Goal: Task Accomplishment & Management: Complete application form

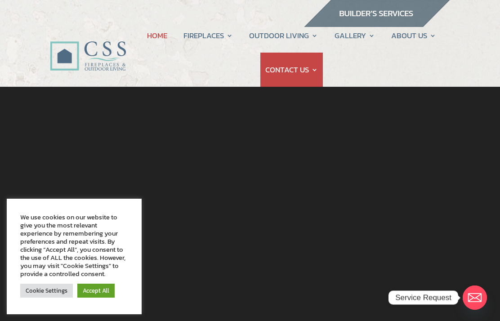
click at [93, 291] on link "Accept All" at bounding box center [95, 291] width 37 height 14
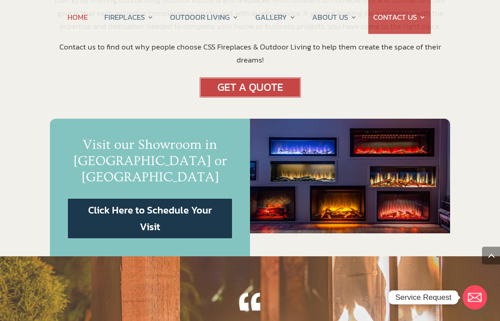
scroll to position [519, 0]
click at [151, 199] on link "Click Here to Schedule Your Visit" at bounding box center [150, 219] width 164 height 40
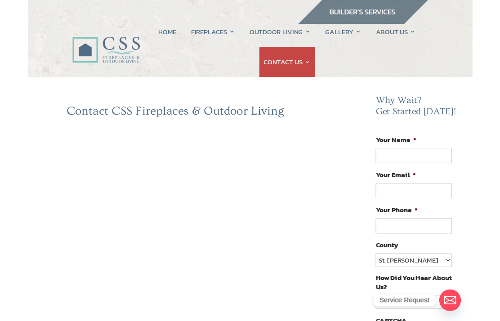
scroll to position [4, 0]
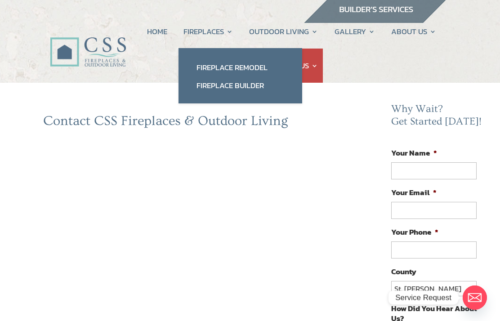
click at [257, 66] on link "Fireplace Remodel" at bounding box center [241, 67] width 106 height 18
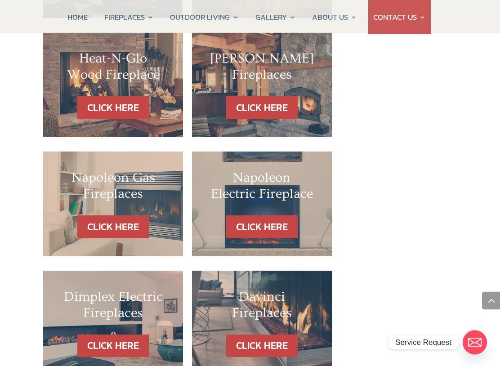
scroll to position [797, 0]
click at [267, 215] on link "CLICK HERE" at bounding box center [262, 226] width 72 height 23
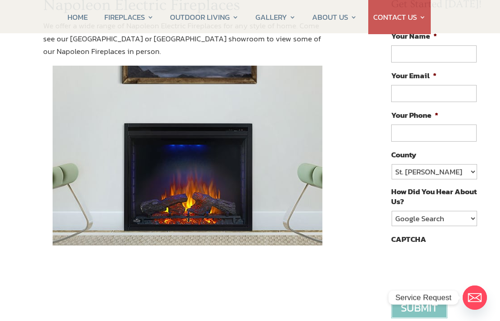
scroll to position [53, 0]
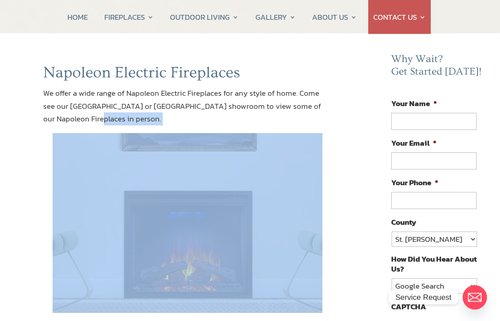
click at [356, 278] on div "Napoleon Electric Fireplaces We offer a wide range of Napoleon Electric Firepla…" at bounding box center [187, 200] width 361 height 272
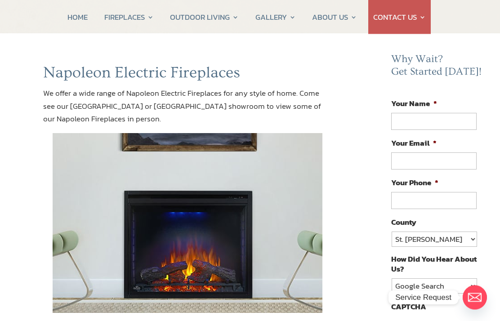
click at [355, 223] on div "Napoleon Electric Fireplaces We offer a wide range of Napoleon Electric Firepla…" at bounding box center [187, 200] width 361 height 272
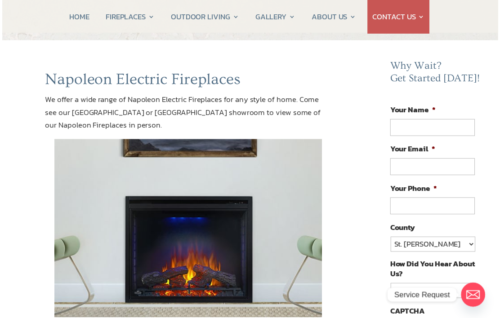
scroll to position [45, 0]
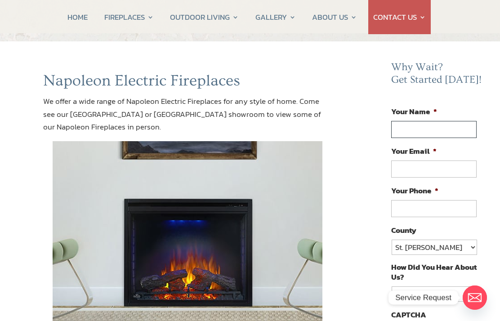
click at [411, 128] on input "Your Name *" at bounding box center [433, 129] width 85 height 17
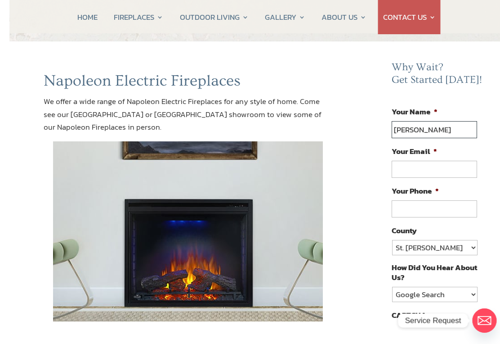
scroll to position [45, 10]
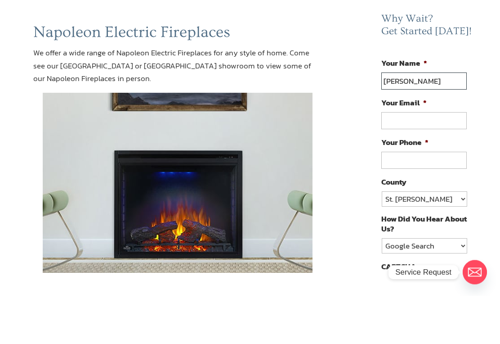
type input "Brian Peters"
click at [400, 161] on input "Your Email *" at bounding box center [423, 169] width 85 height 17
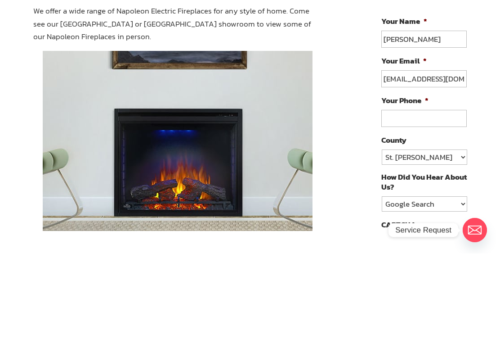
type input "bfpeters73@icloud.com"
click at [404, 200] on input "Your Phone *" at bounding box center [423, 208] width 85 height 17
type input "(904) 625-6855"
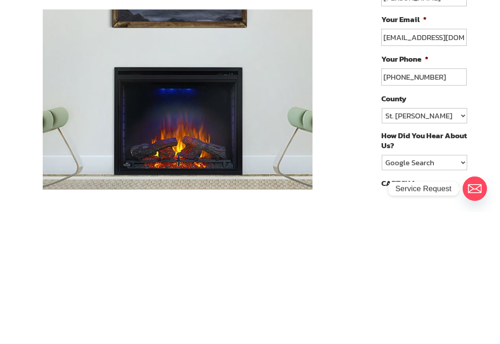
click at [463, 240] on select "St. Johns Clay Volusia Flagler Duval Nassau Other" at bounding box center [424, 247] width 85 height 15
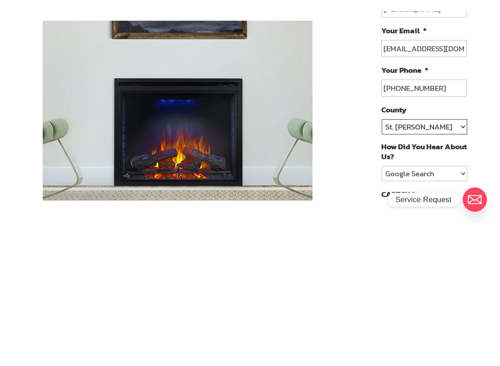
scroll to position [177, 10]
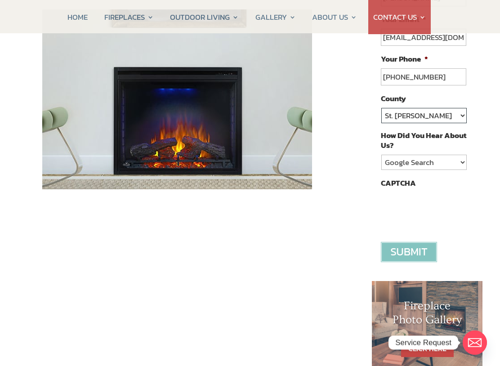
select select "[PERSON_NAME]"
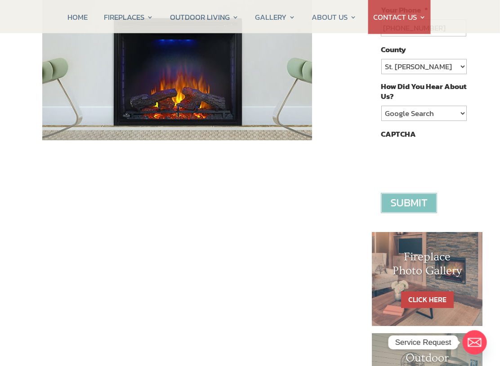
scroll to position [226, 10]
click at [414, 197] on input "image" at bounding box center [409, 203] width 56 height 20
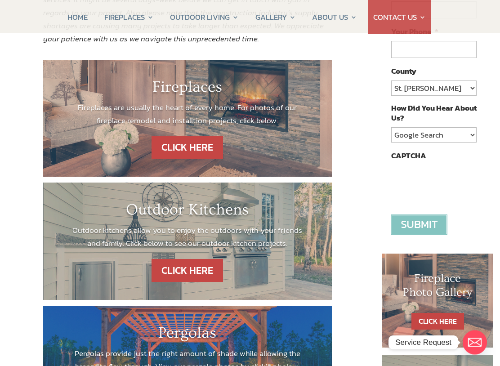
scroll to position [205, 0]
click at [196, 141] on link "CLICK HERE" at bounding box center [188, 147] width 72 height 23
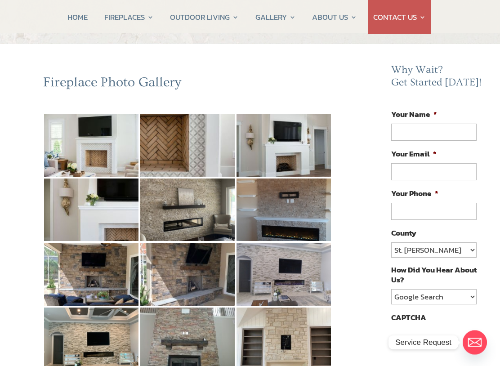
scroll to position [43, 0]
click at [102, 144] on img at bounding box center [91, 145] width 94 height 63
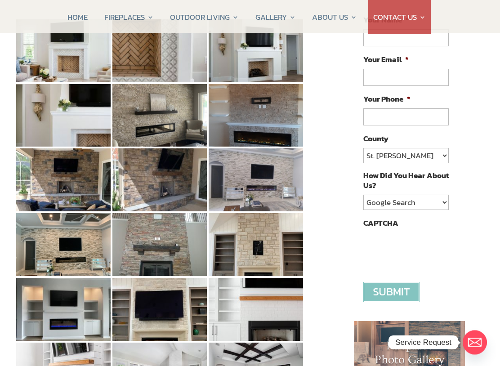
scroll to position [137, 28]
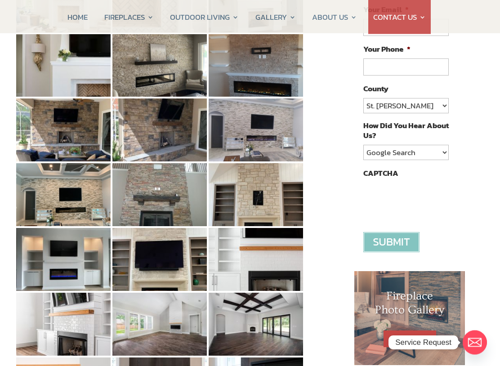
click at [172, 261] on img at bounding box center [159, 259] width 94 height 63
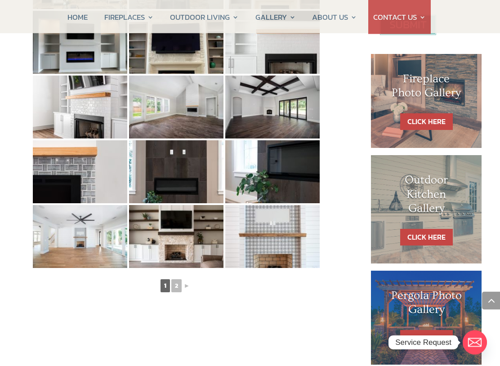
scroll to position [404, 11]
click at [188, 286] on link "►" at bounding box center [187, 285] width 8 height 11
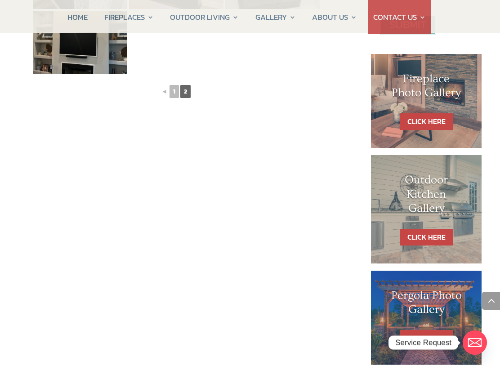
click at [423, 114] on link "CLICK HERE" at bounding box center [426, 121] width 53 height 17
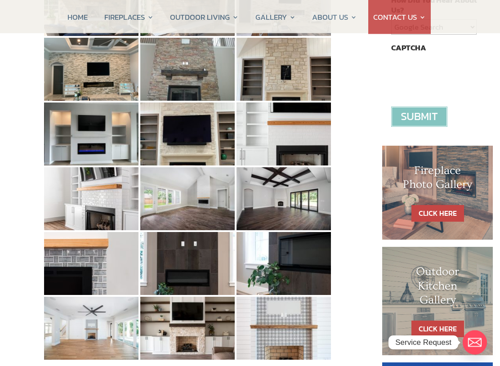
scroll to position [313, 0]
click at [84, 272] on img at bounding box center [91, 263] width 94 height 63
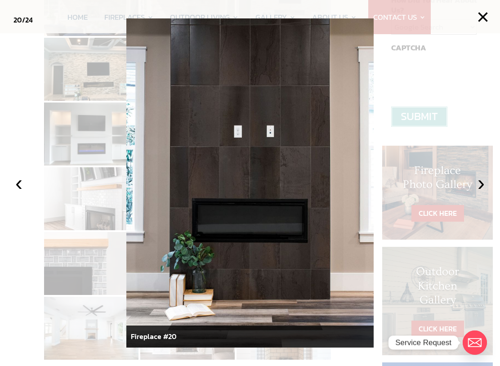
scroll to position [313, 28]
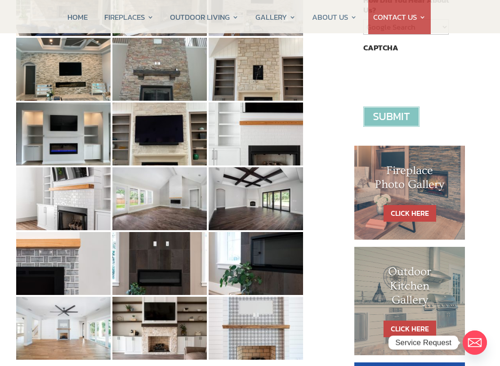
click at [281, 260] on img at bounding box center [256, 263] width 94 height 63
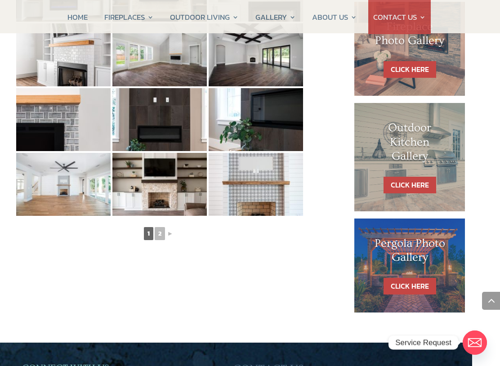
scroll to position [480, 28]
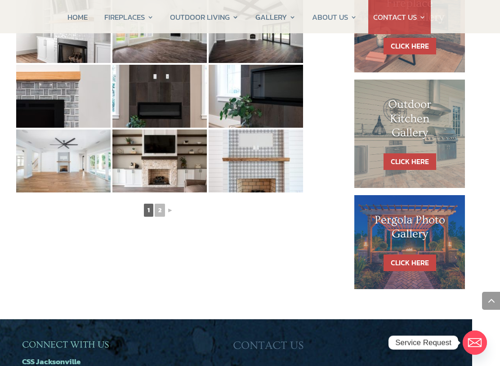
click at [70, 160] on img at bounding box center [63, 161] width 94 height 63
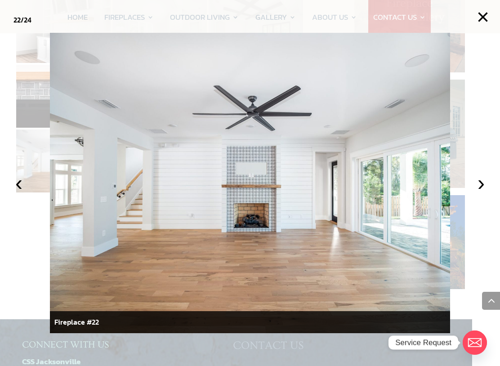
click at [484, 184] on button "›" at bounding box center [481, 183] width 20 height 20
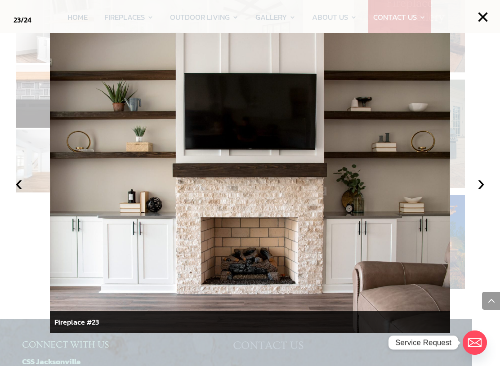
click at [481, 185] on button "›" at bounding box center [481, 183] width 20 height 20
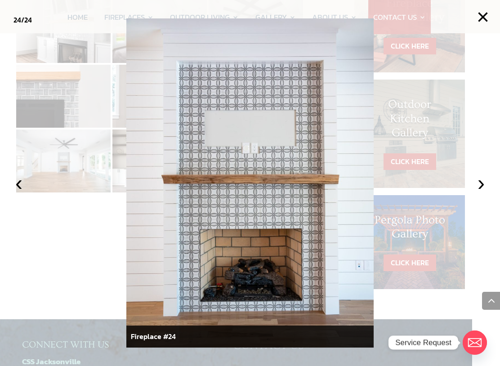
click at [22, 184] on button "‹" at bounding box center [19, 183] width 20 height 20
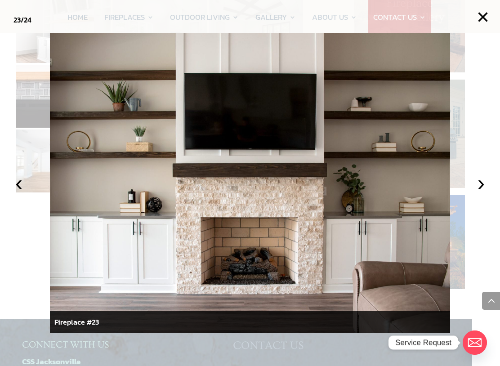
click at [483, 189] on button "›" at bounding box center [481, 183] width 20 height 20
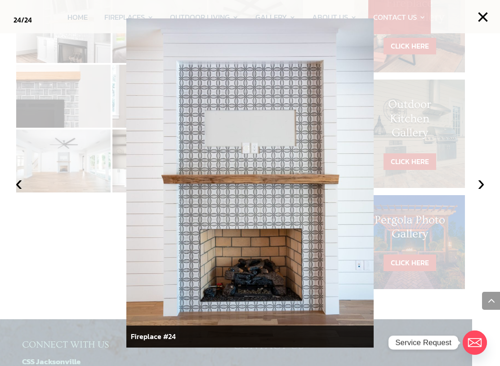
click at [483, 188] on button "›" at bounding box center [481, 183] width 20 height 20
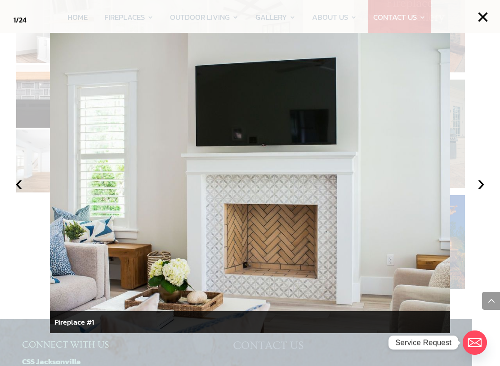
click at [483, 188] on button "›" at bounding box center [481, 183] width 20 height 20
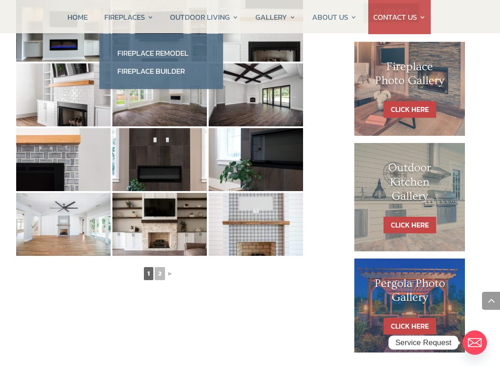
scroll to position [417, 28]
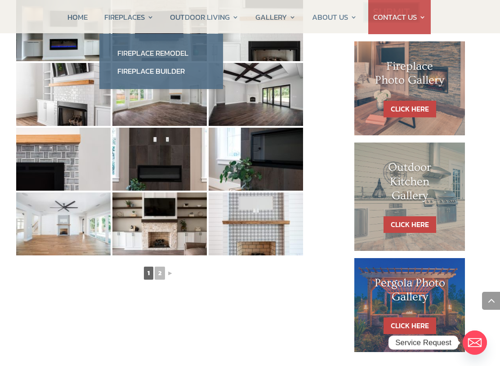
click at [180, 52] on link "Fireplace Remodel" at bounding box center [161, 53] width 106 height 18
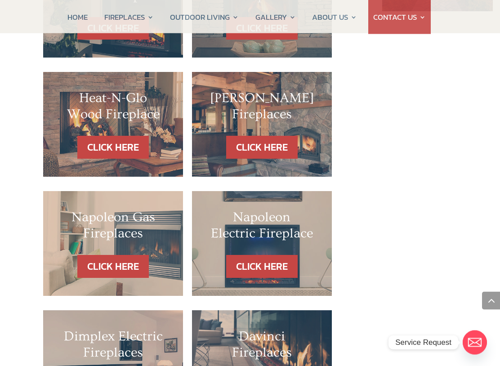
scroll to position [758, 0]
click at [263, 255] on link "CLICK HERE" at bounding box center [262, 266] width 72 height 23
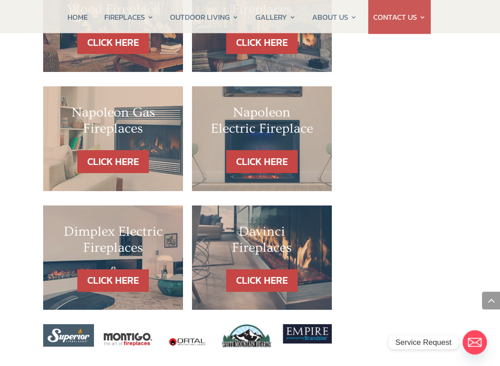
scroll to position [863, 0]
click at [114, 269] on link "CLICK HERE" at bounding box center [113, 280] width 72 height 23
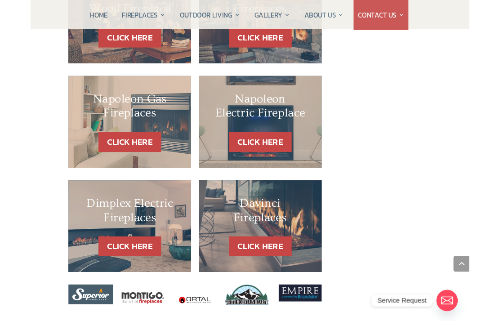
scroll to position [888, 0]
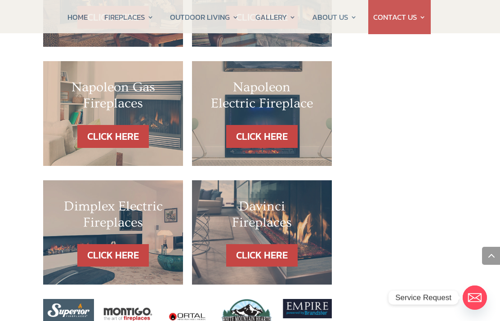
click at [273, 244] on link "CLICK HERE" at bounding box center [262, 255] width 72 height 23
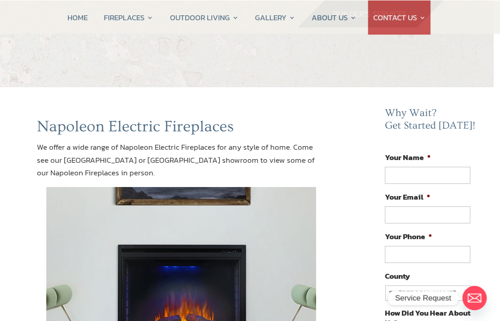
scroll to position [0, 6]
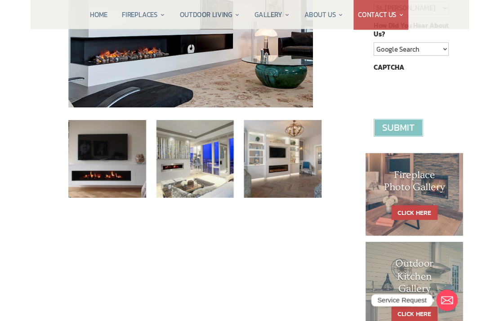
scroll to position [275, 0]
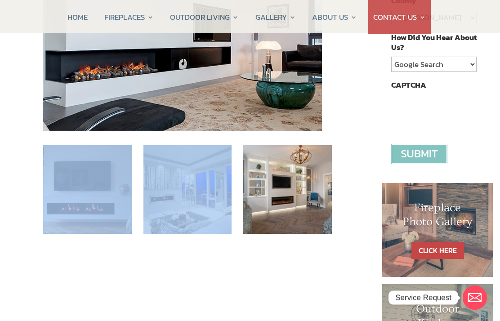
click at [349, 250] on div "Dimplex Electric Fireplaces We offer a wide range of Dimplex Electric Fireplace…" at bounding box center [187, 162] width 361 height 662
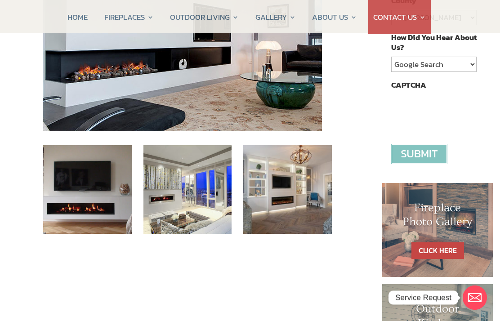
click at [309, 184] on img at bounding box center [287, 189] width 89 height 89
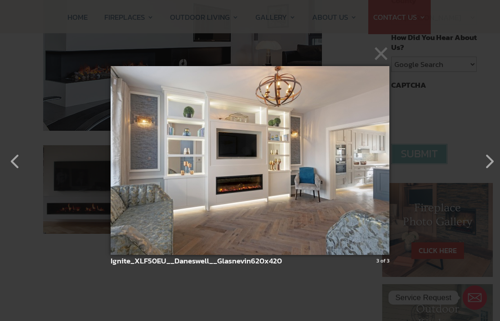
click at [21, 161] on button "button" at bounding box center [11, 157] width 22 height 22
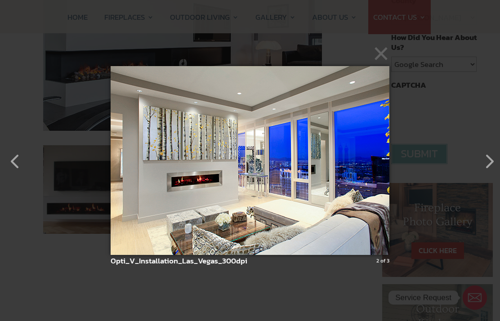
click at [16, 157] on button "button" at bounding box center [11, 157] width 22 height 22
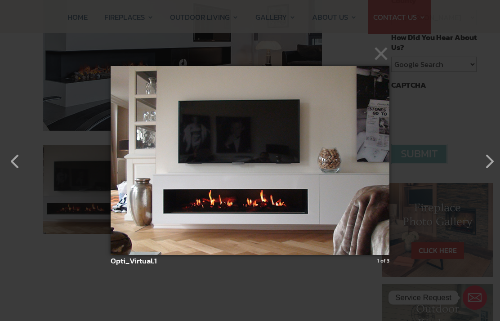
click at [16, 162] on button "button" at bounding box center [11, 157] width 22 height 22
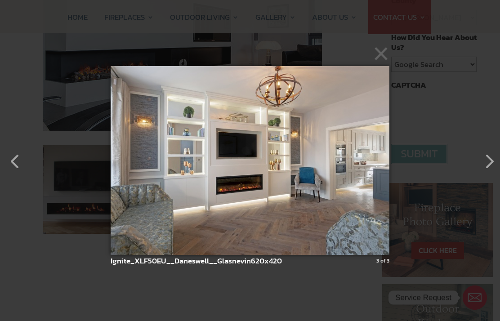
click at [11, 155] on button "button" at bounding box center [11, 157] width 22 height 22
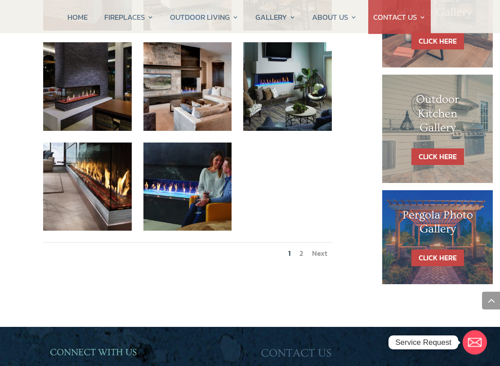
scroll to position [485, 0]
click at [324, 248] on link "Next" at bounding box center [319, 253] width 15 height 11
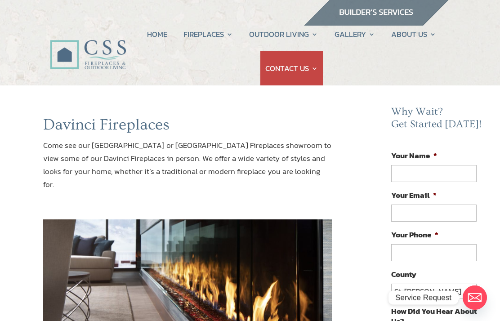
scroll to position [0, 0]
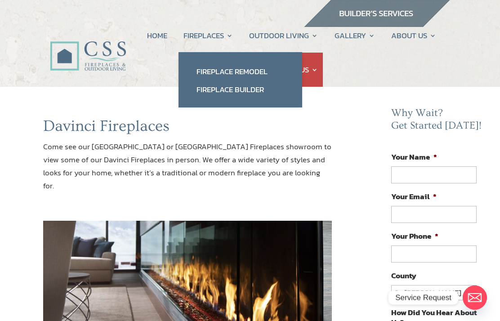
click at [247, 93] on link "Fireplace Builder" at bounding box center [241, 90] width 106 height 18
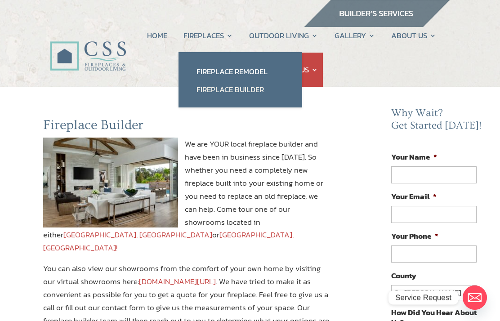
click at [228, 68] on link "Fireplace Remodel" at bounding box center [241, 72] width 106 height 18
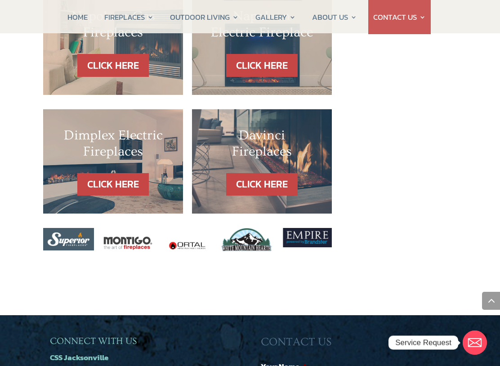
scroll to position [944, 0]
